Goal: Browse casually

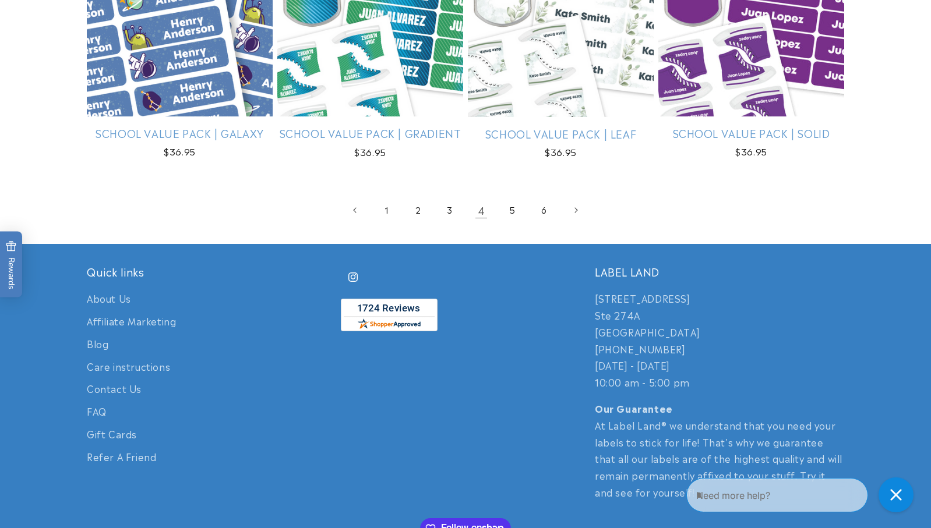
scroll to position [2507, 0]
